Goal: Task Accomplishment & Management: Use online tool/utility

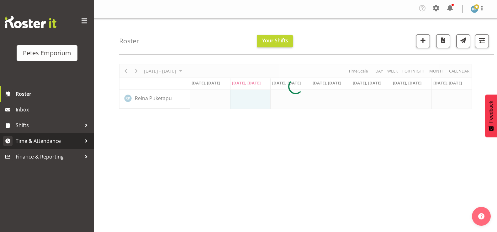
click at [46, 144] on span "Time & Attendance" at bounding box center [49, 140] width 66 height 9
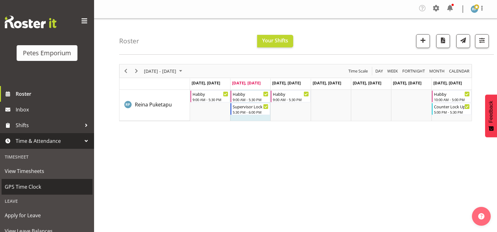
click at [42, 189] on span "GPS Time Clock" at bounding box center [47, 186] width 85 height 9
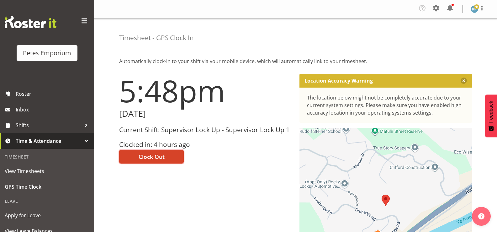
click at [162, 156] on span "Clock Out" at bounding box center [152, 157] width 26 height 8
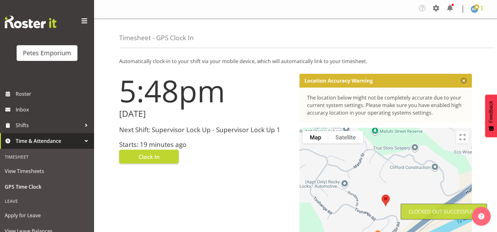
click at [480, 11] on span at bounding box center [483, 8] width 8 height 8
click at [447, 35] on link "Log Out" at bounding box center [456, 34] width 60 height 11
